Goal: Check status: Check status

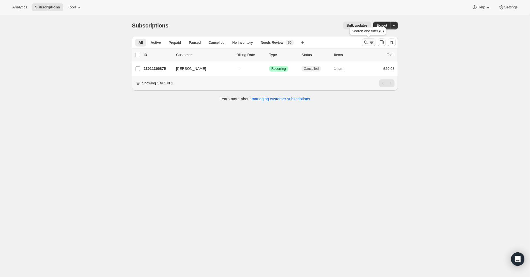
click at [367, 42] on icon "Search and filter results" at bounding box center [366, 42] width 6 height 6
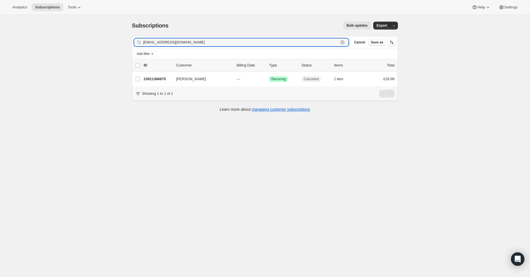
click at [342, 43] on icon "button" at bounding box center [343, 42] width 6 height 6
paste input "[PERSON_NAME][EMAIL_ADDRESS][PERSON_NAME][DOMAIN_NAME]"
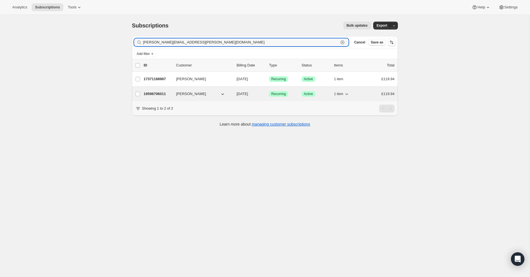
type input "[PERSON_NAME][EMAIL_ADDRESS][PERSON_NAME][DOMAIN_NAME]"
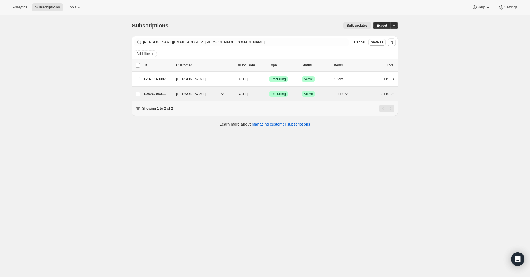
click at [154, 94] on p "19596706011" at bounding box center [158, 94] width 28 height 6
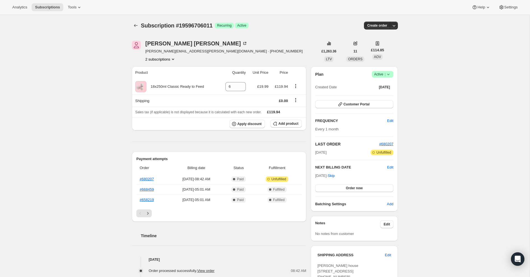
click at [164, 60] on button "2 subscriptions" at bounding box center [160, 59] width 31 height 6
click at [163, 69] on span "17371168987" at bounding box center [152, 69] width 22 height 4
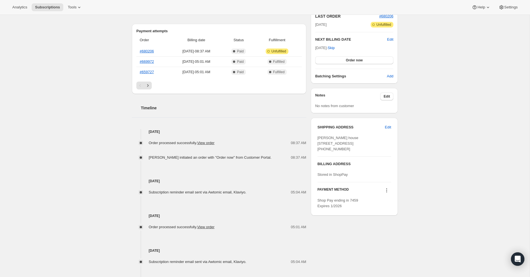
scroll to position [127, 0]
